Goal: Task Accomplishment & Management: Use online tool/utility

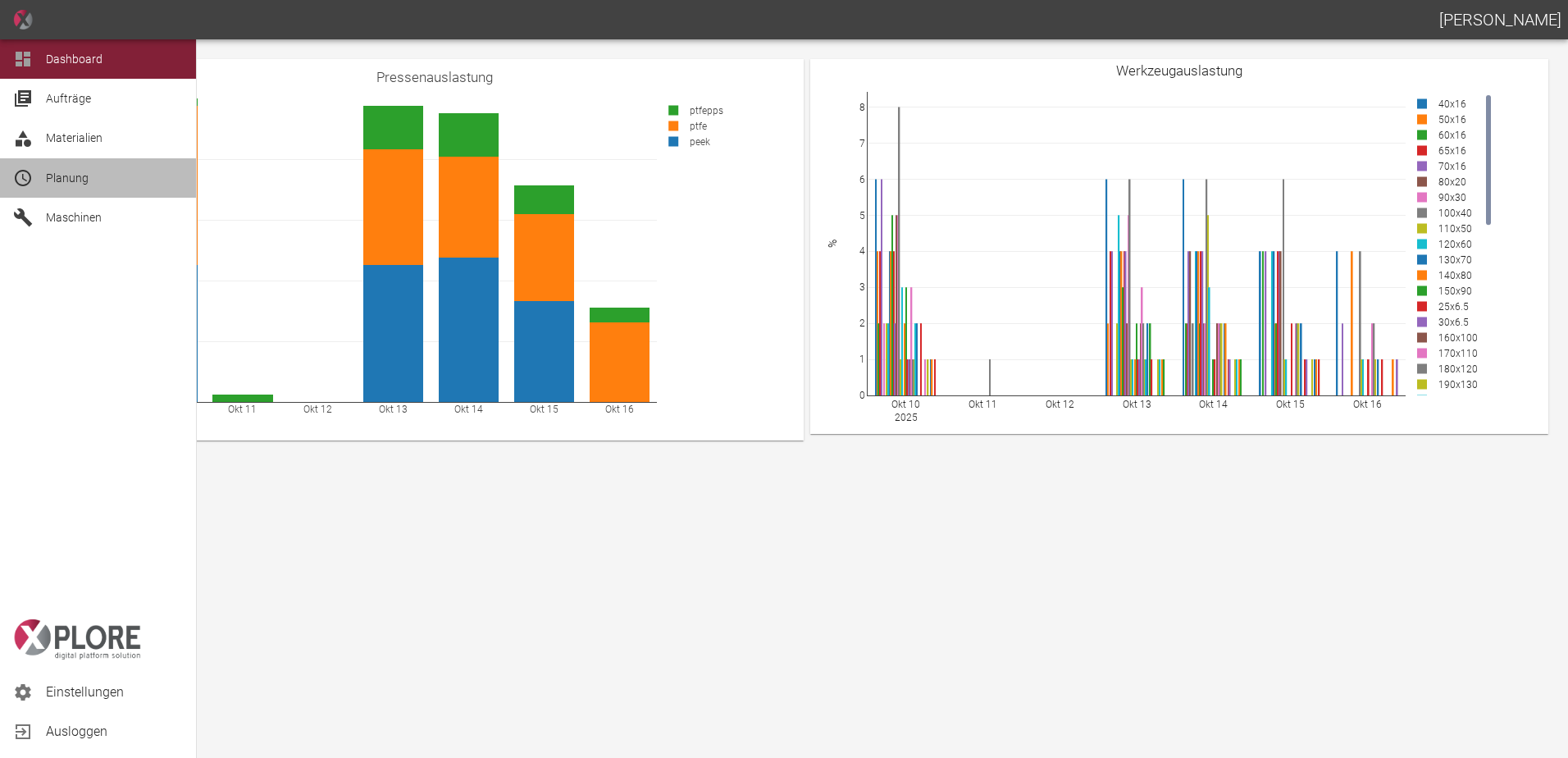
click at [62, 183] on span "Planung" at bounding box center [67, 179] width 42 height 13
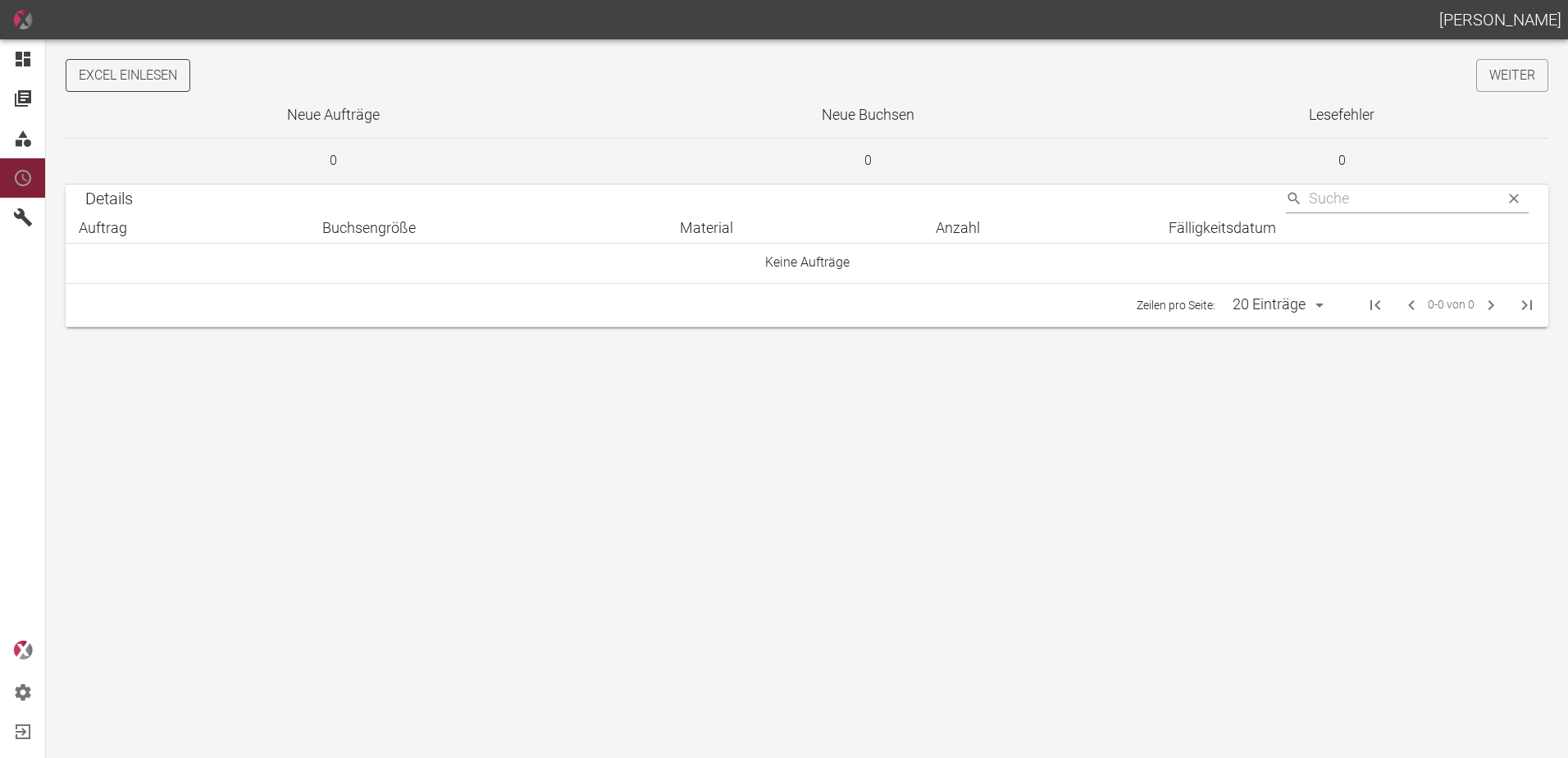
click at [149, 78] on button "Excel einlesen" at bounding box center [128, 75] width 125 height 33
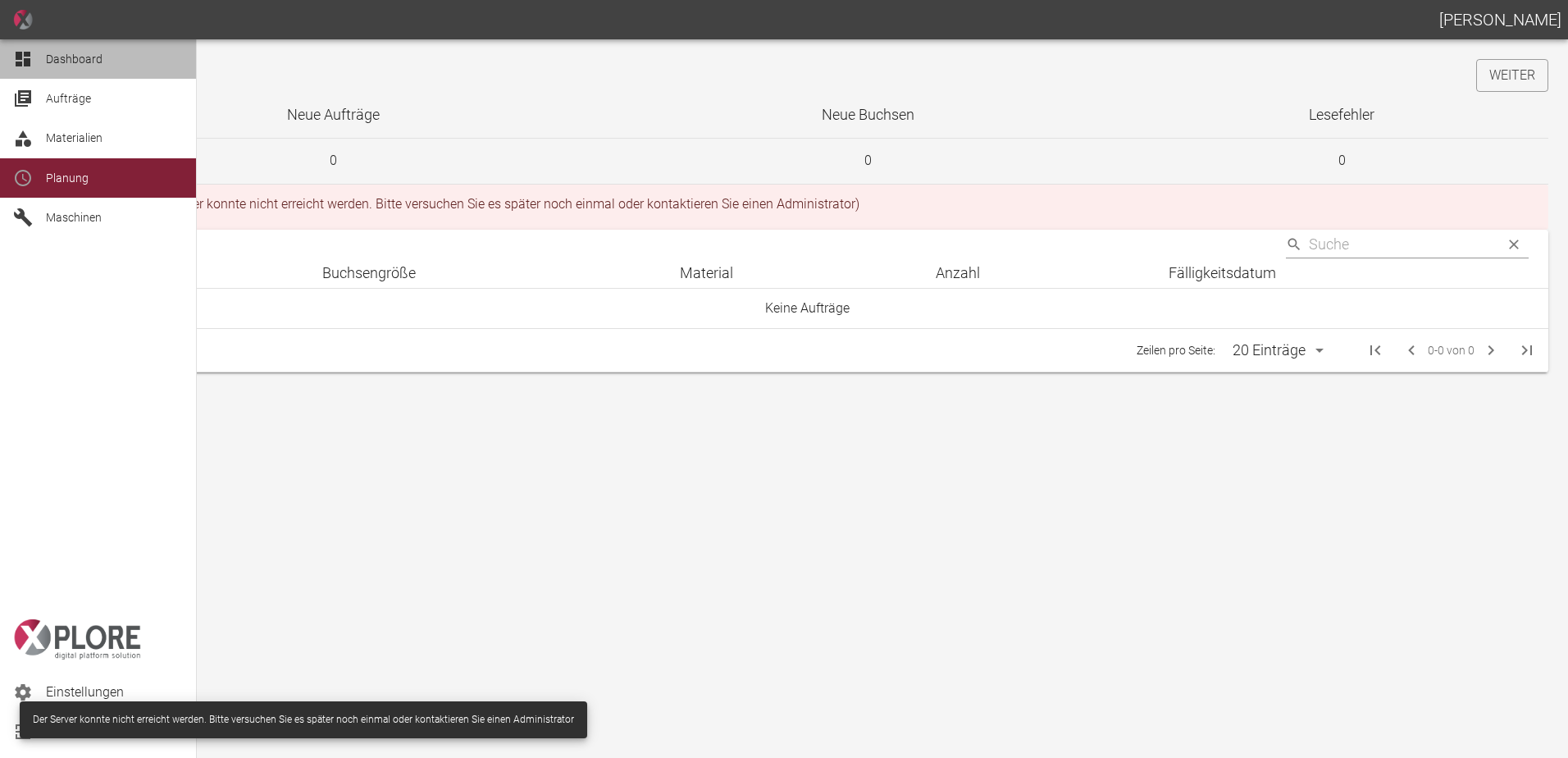
click at [35, 58] on div at bounding box center [26, 59] width 25 height 19
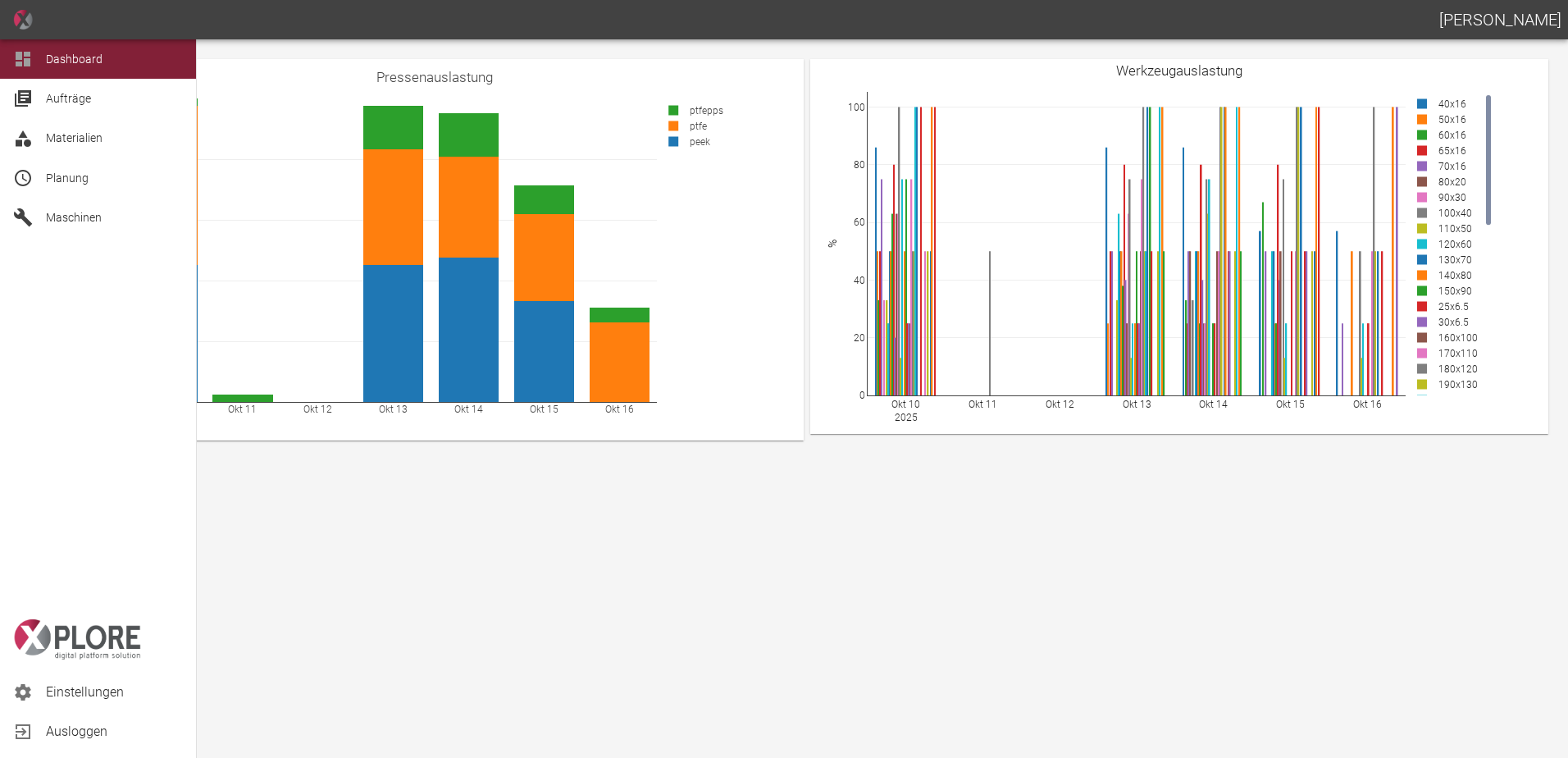
click at [69, 174] on span "Planung" at bounding box center [67, 179] width 42 height 13
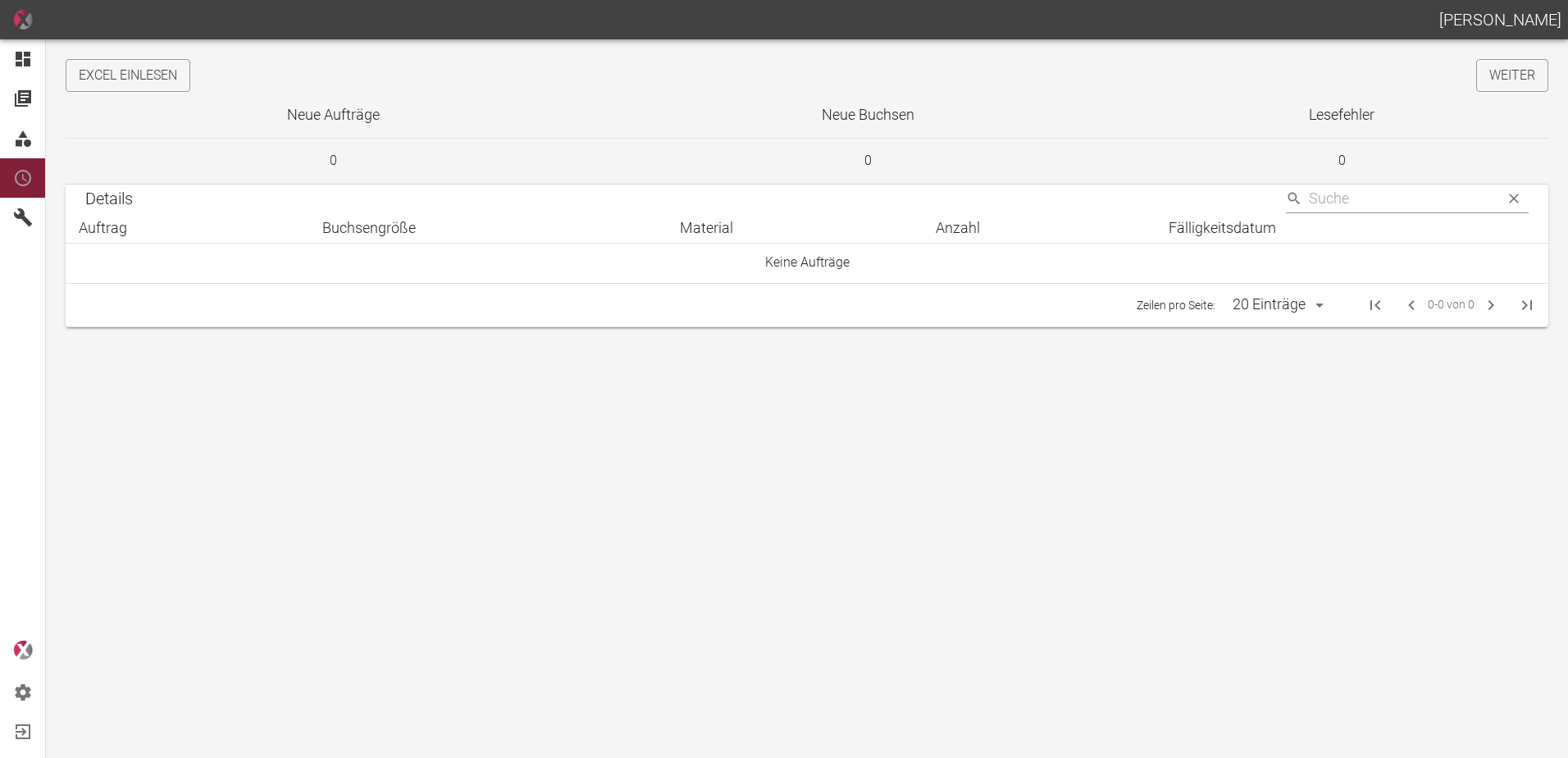
click at [157, 76] on button "Excel einlesen" at bounding box center [128, 75] width 125 height 33
click at [1515, 70] on link "Weiter" at bounding box center [1511, 75] width 72 height 33
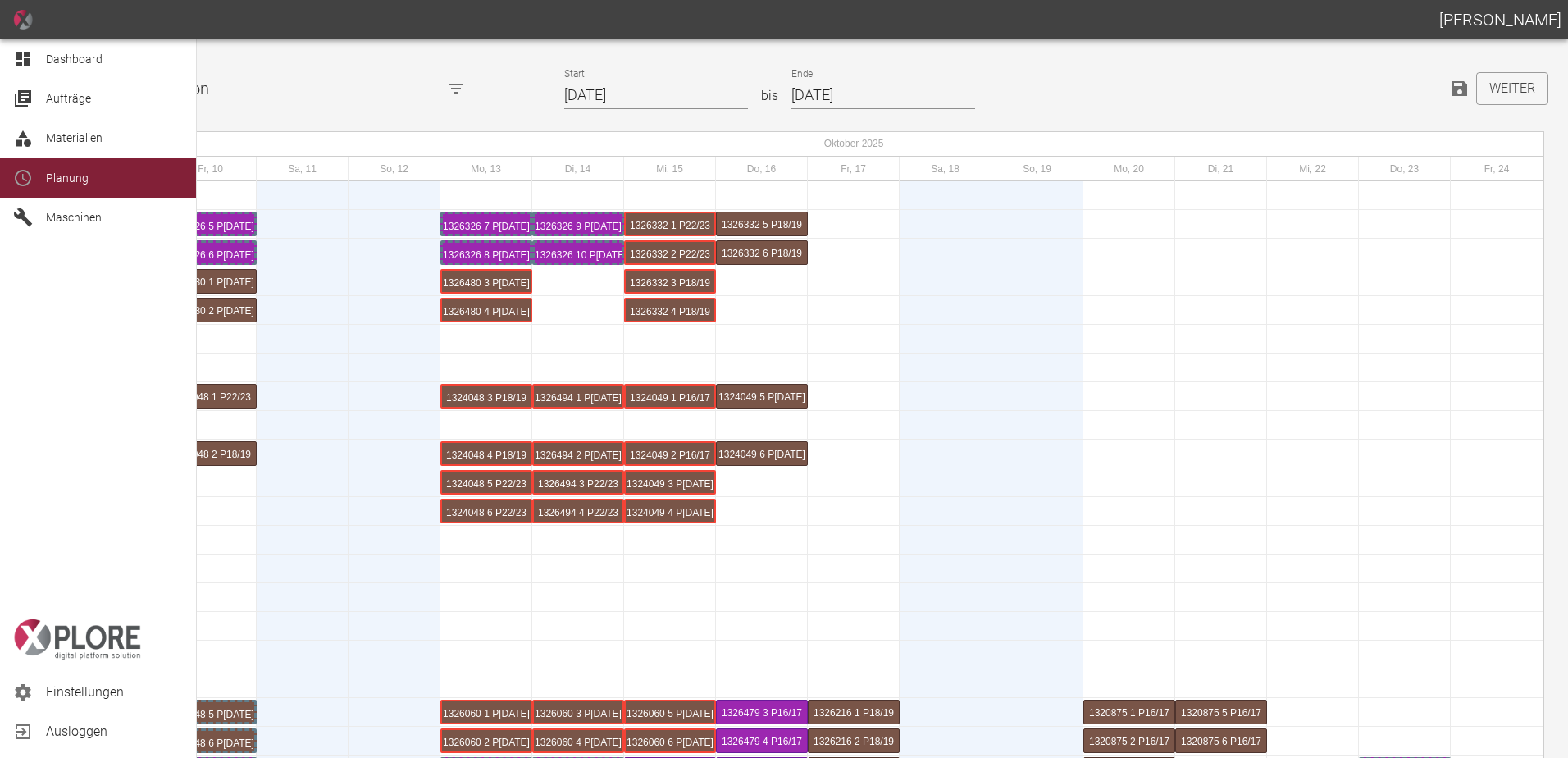
click at [54, 58] on span "Dashboard" at bounding box center [74, 60] width 57 height 13
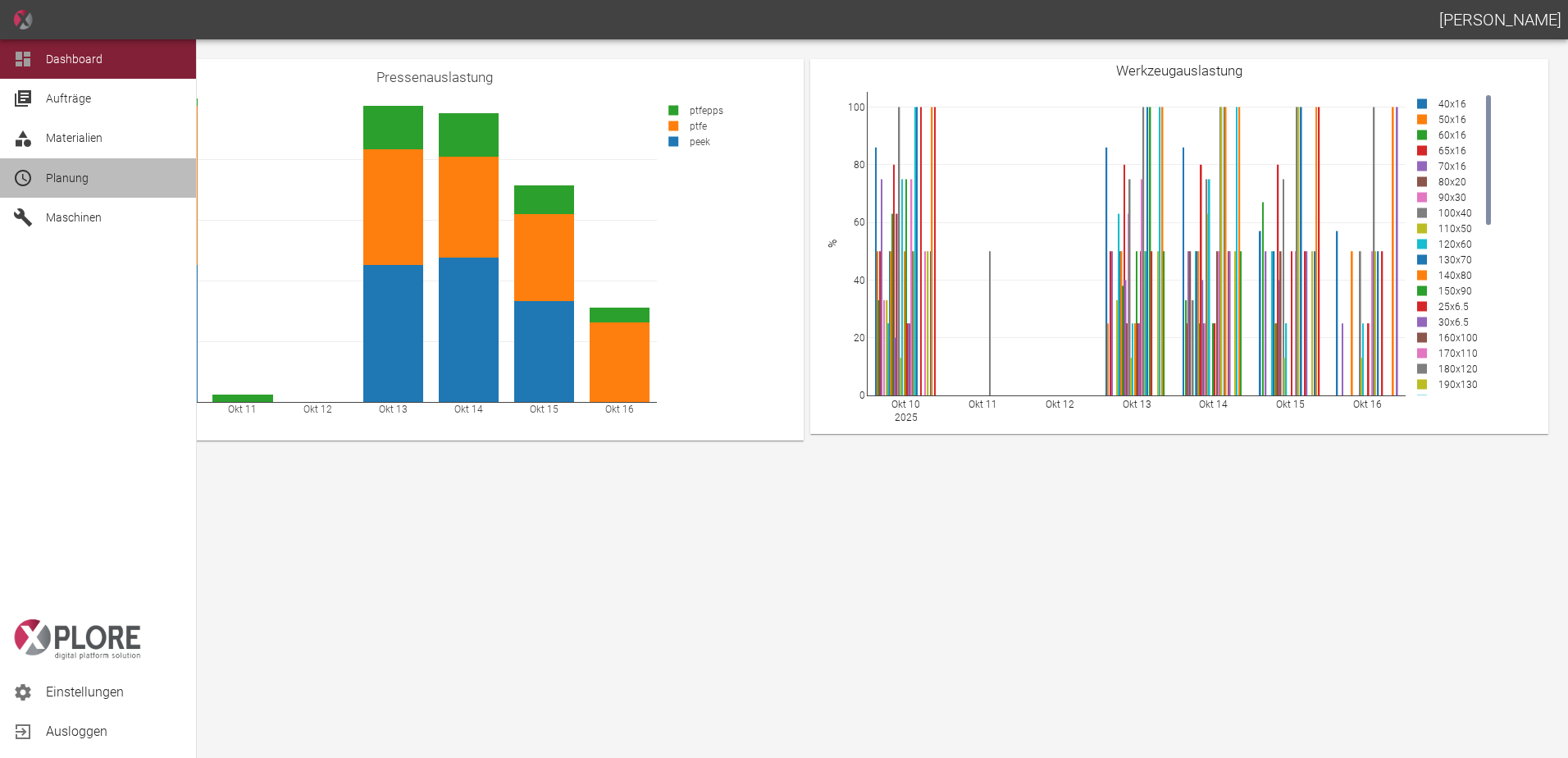
click at [46, 177] on span "Planung" at bounding box center [67, 179] width 42 height 13
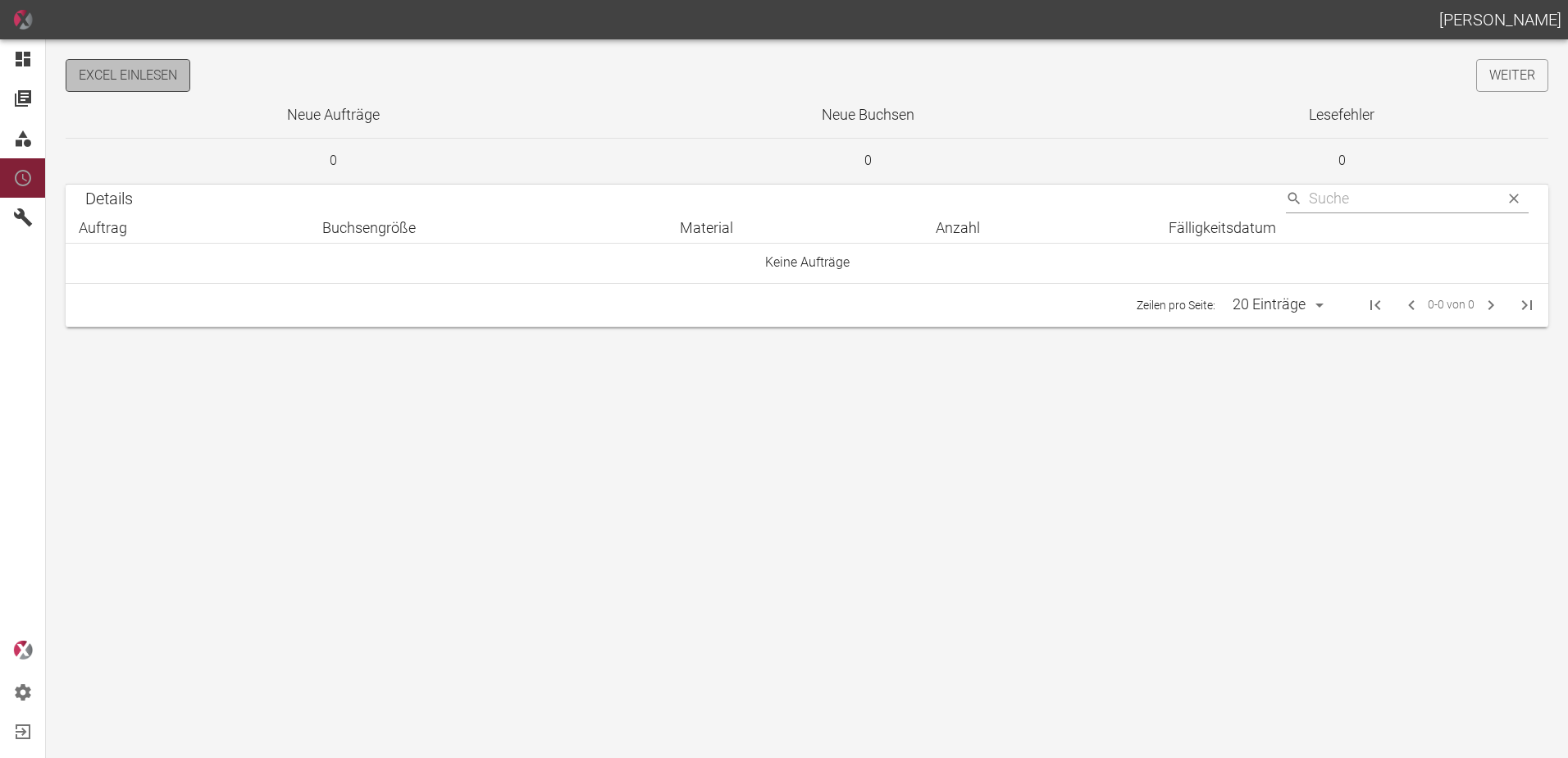
click at [157, 76] on button "Excel einlesen" at bounding box center [128, 75] width 125 height 33
click at [1508, 74] on link "Weiter" at bounding box center [1511, 75] width 72 height 33
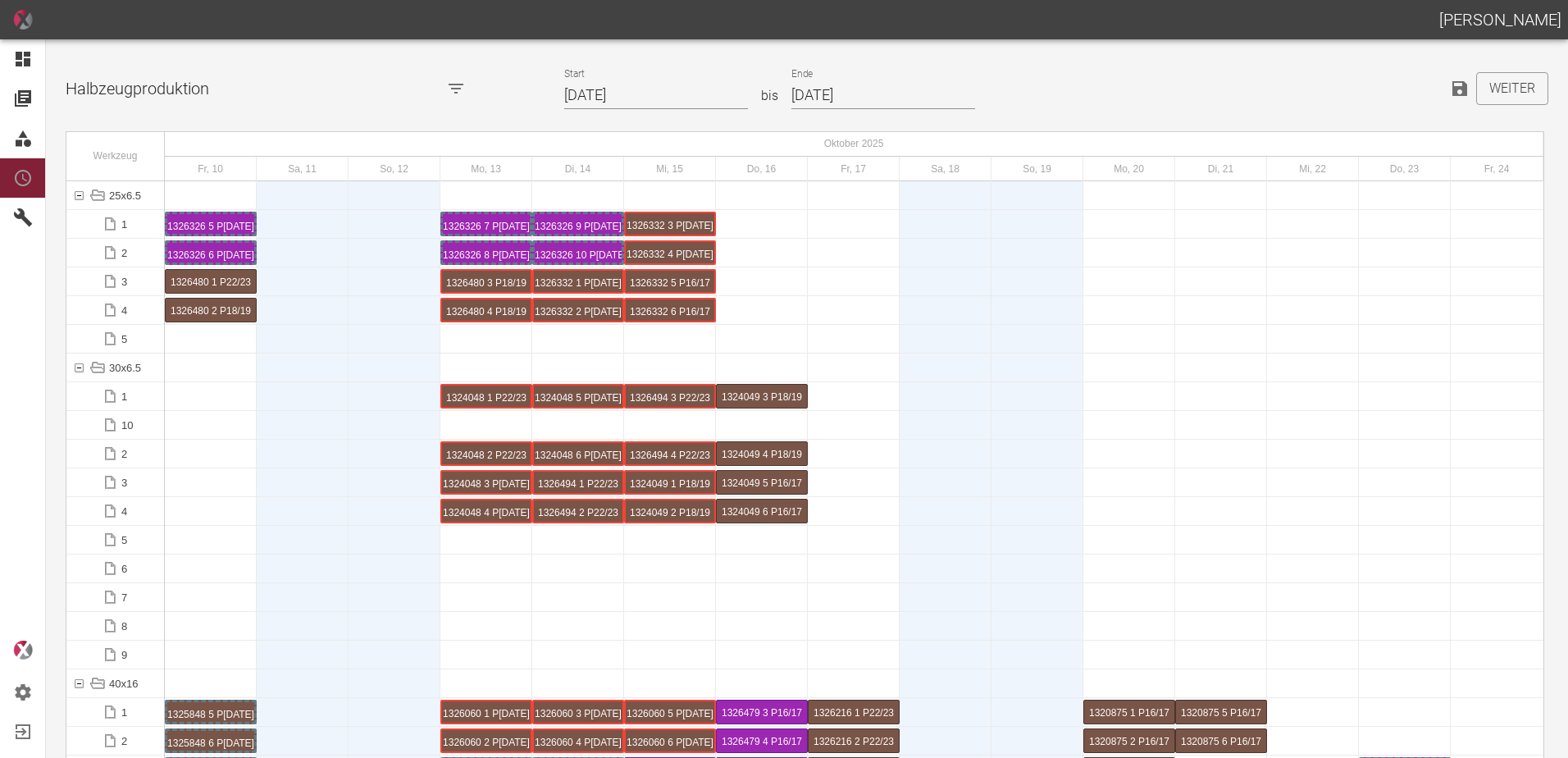
click at [653, 95] on input "[DATE]" at bounding box center [656, 96] width 183 height 29
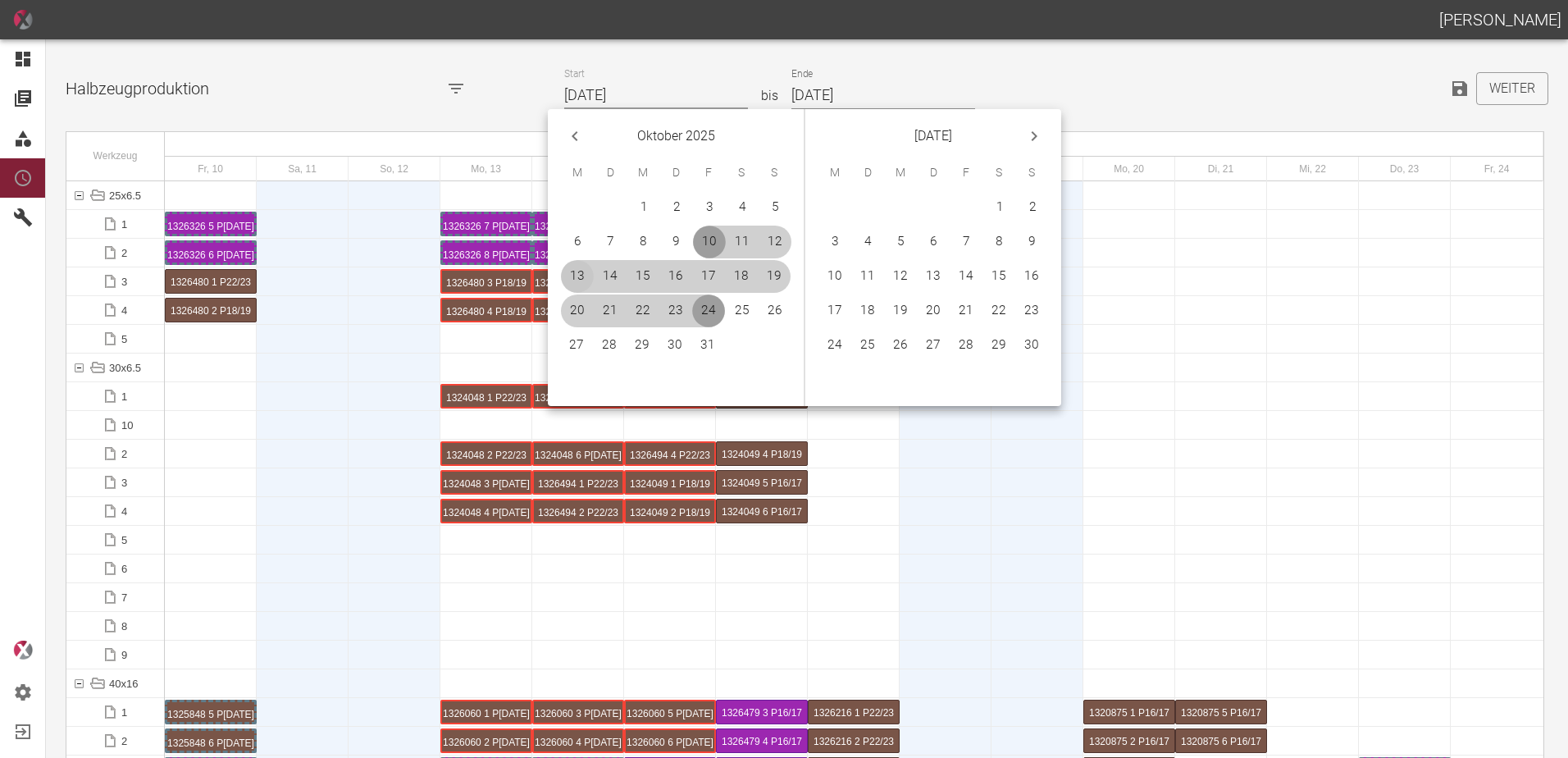
click at [570, 274] on button "13" at bounding box center [577, 277] width 33 height 33
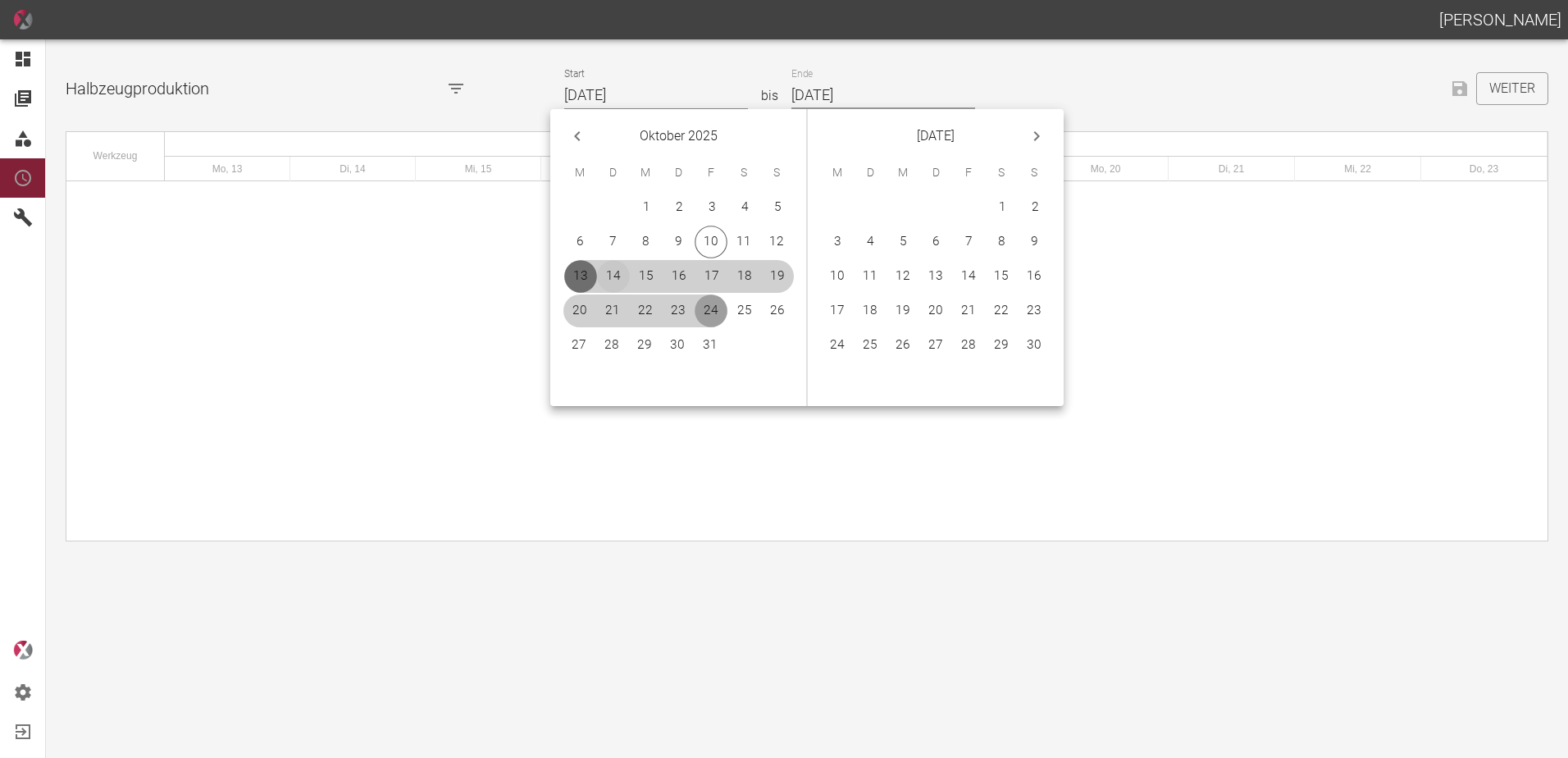
type input "[DATE]"
click at [1025, 278] on button "16" at bounding box center [1034, 277] width 33 height 33
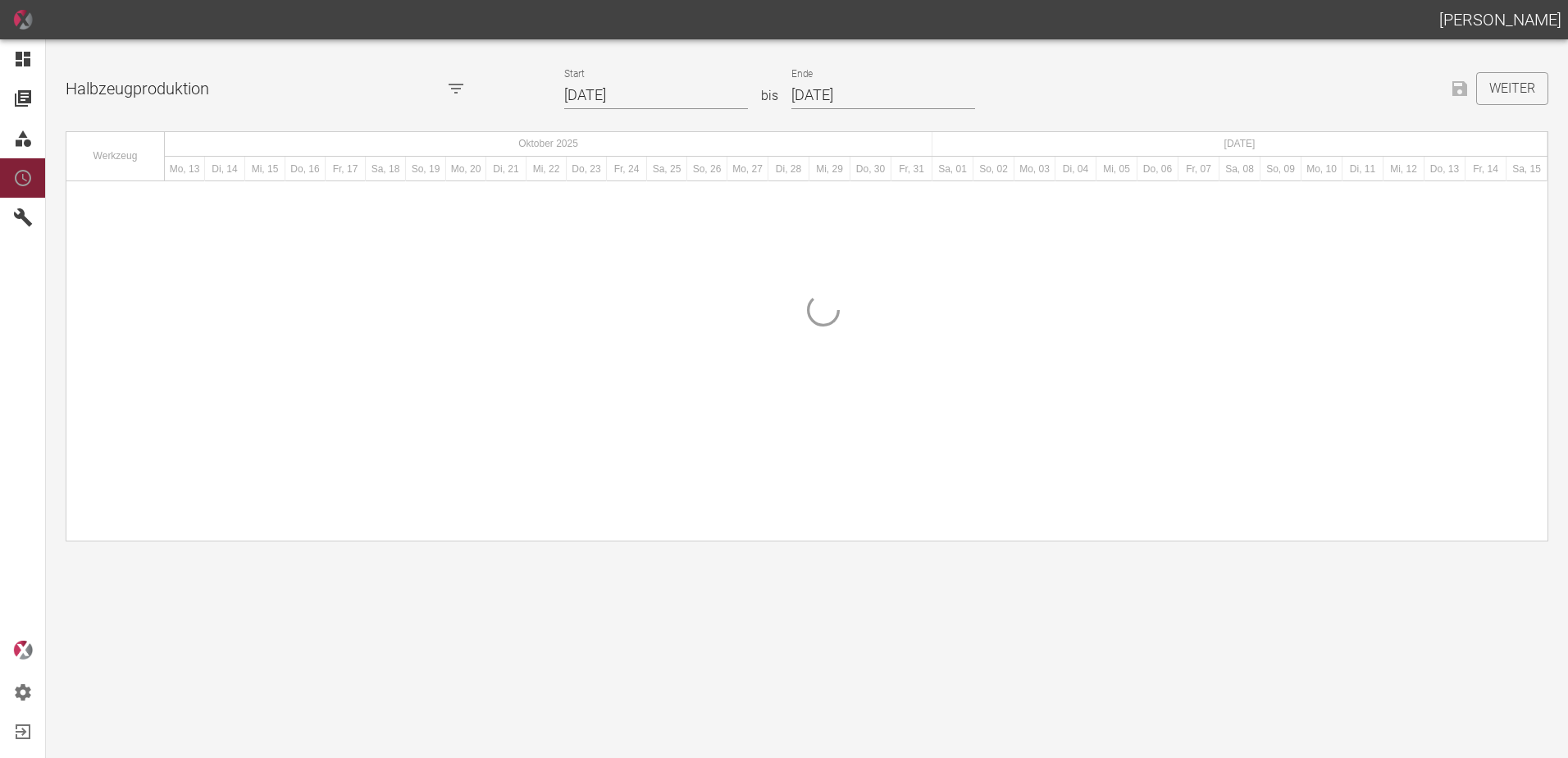
type input "[DATE]"
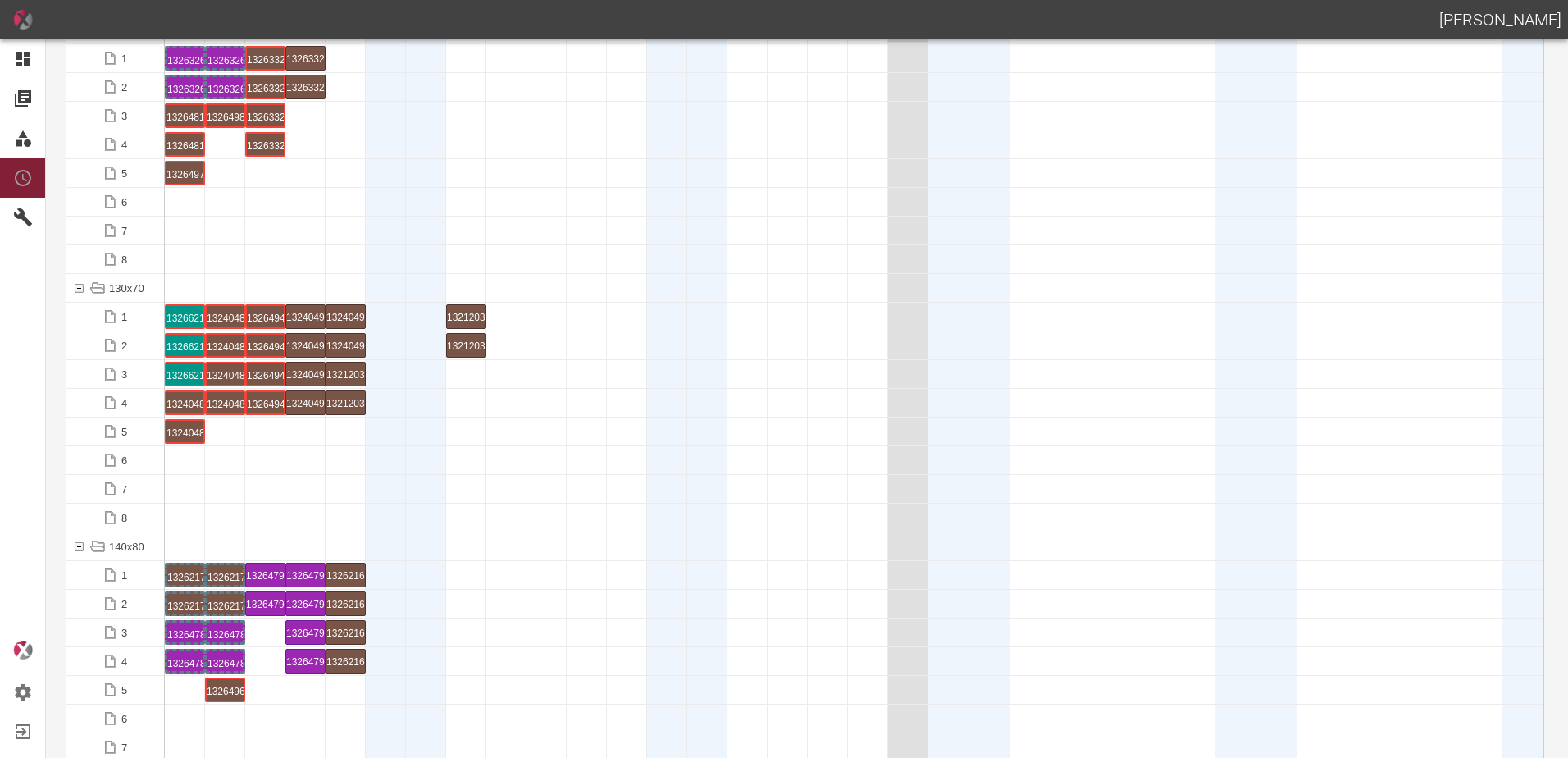
scroll to position [2790, 0]
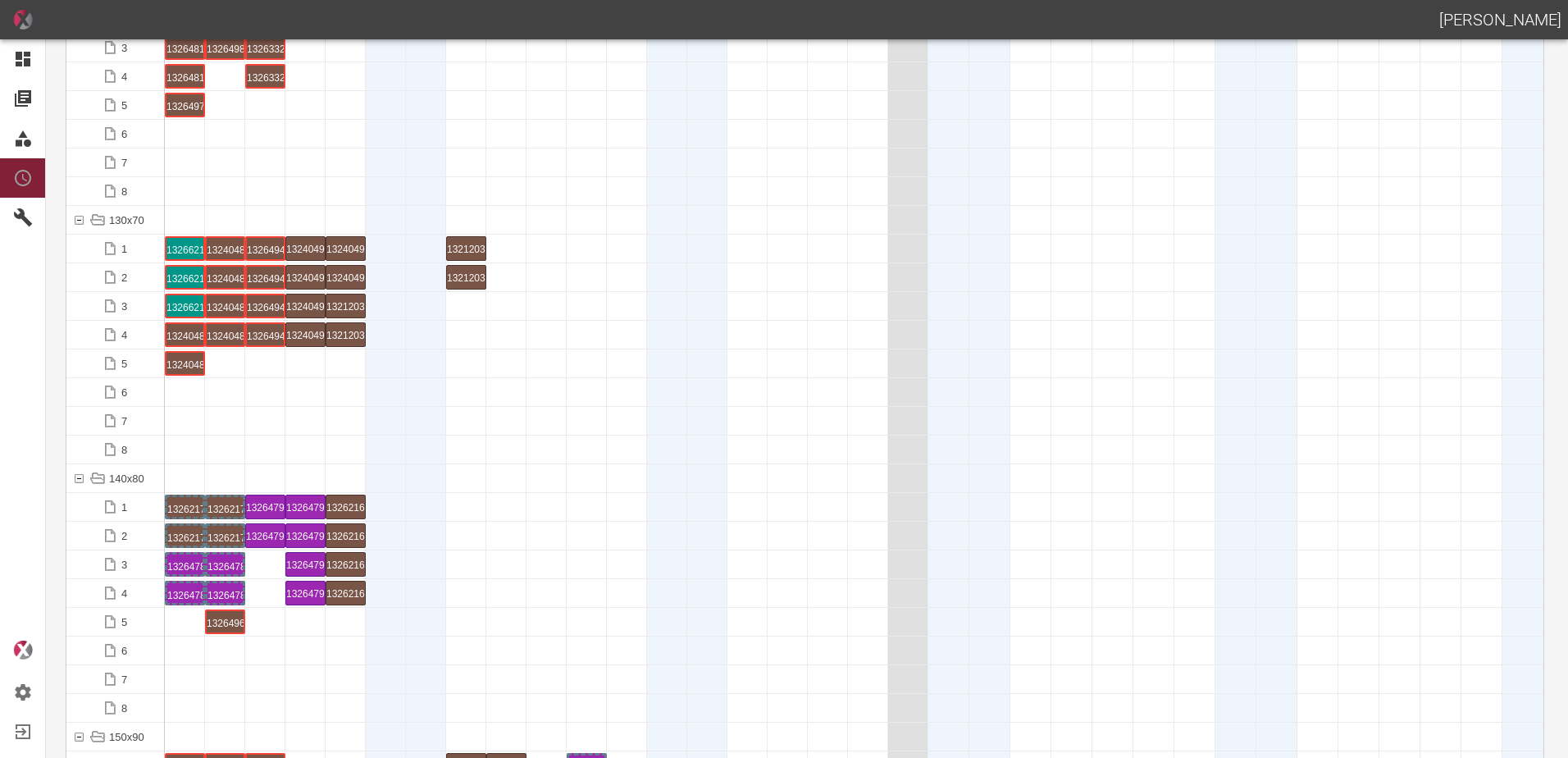
click at [588, 537] on div at bounding box center [587, 535] width 40 height 28
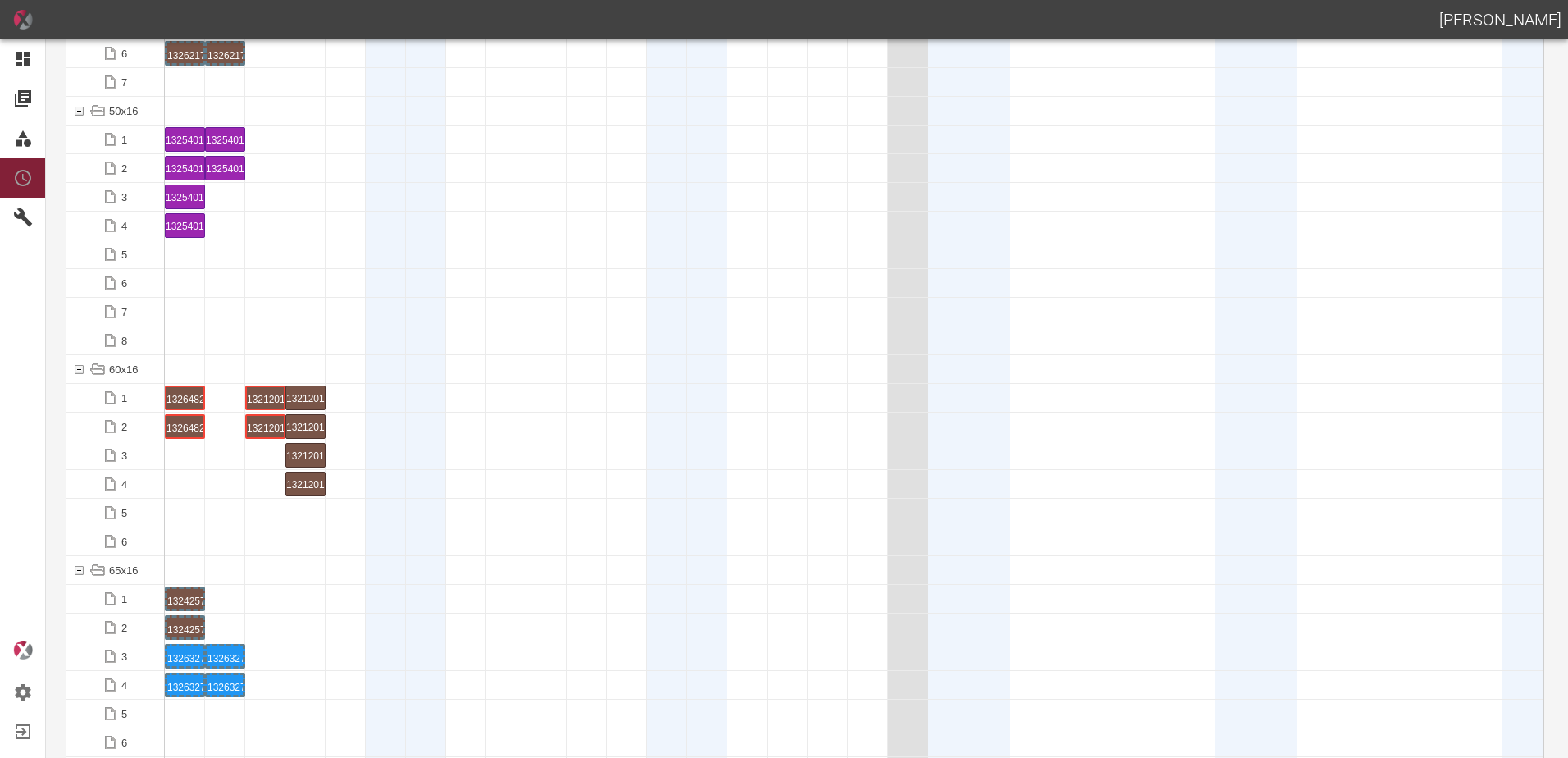
scroll to position [575, 0]
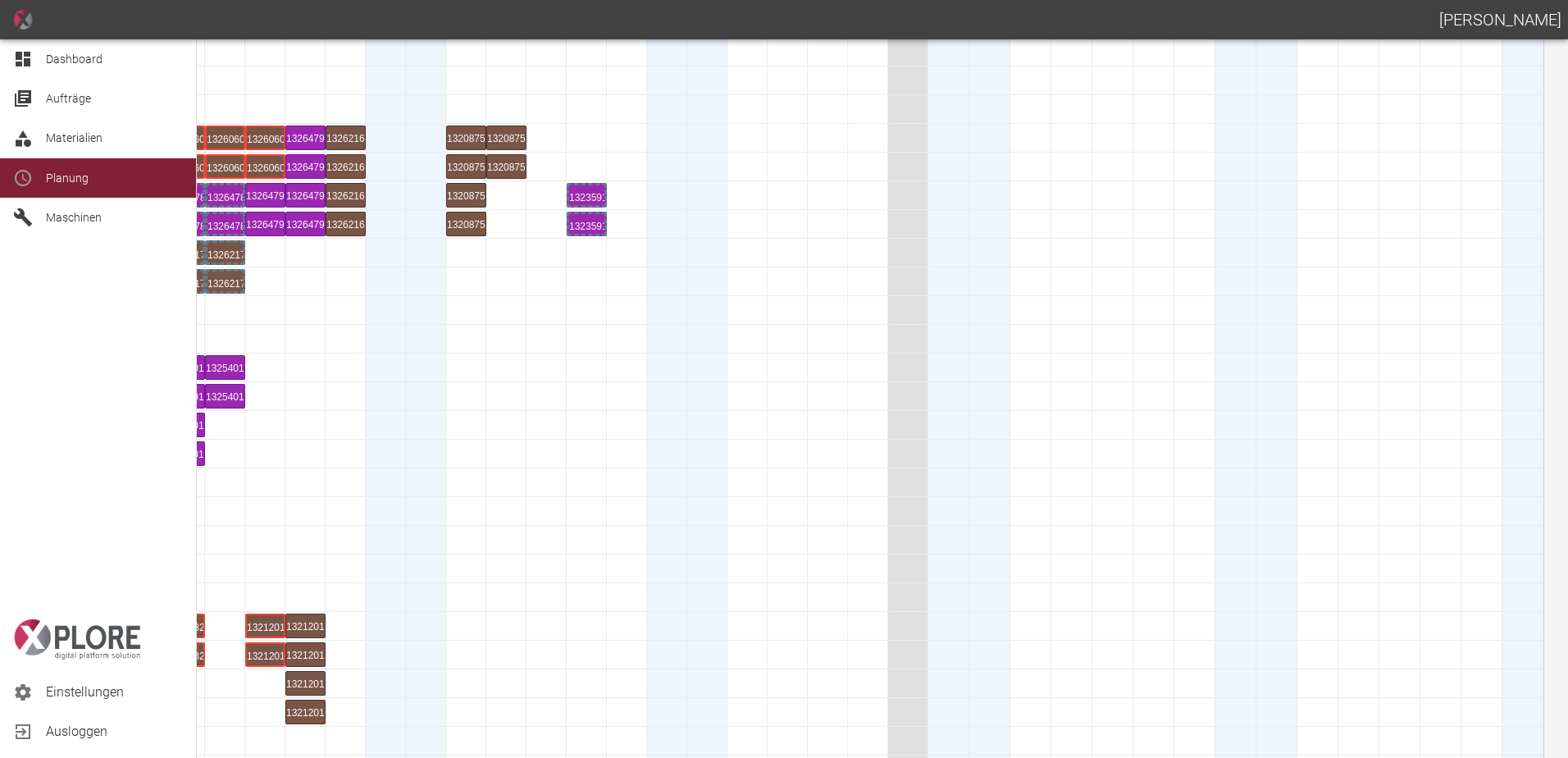
click at [37, 70] on div "Dashboard" at bounding box center [98, 59] width 196 height 39
